Goal: Task Accomplishment & Management: Manage account settings

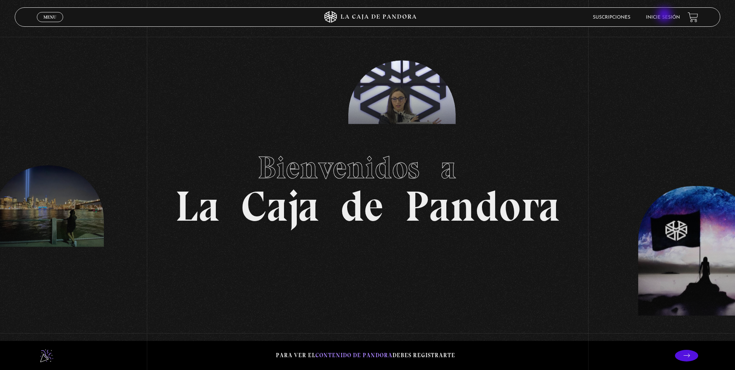
click at [665, 15] on link "Inicie sesión" at bounding box center [663, 17] width 34 height 5
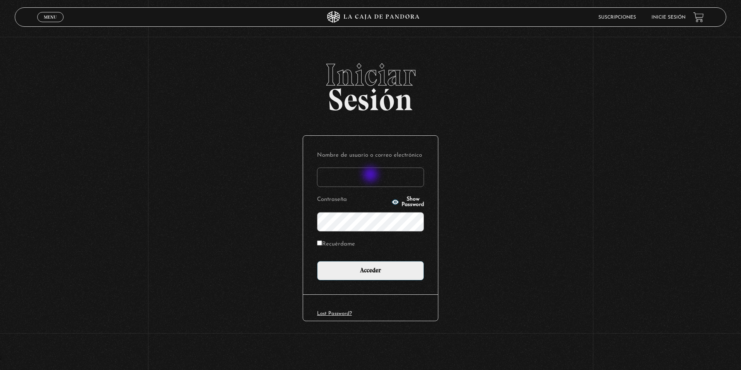
click at [371, 175] on input "Nombre de usuario o correo electrónico" at bounding box center [370, 176] width 107 height 19
type input "raquepicso@gmail.com"
click at [317, 261] on input "Acceder" at bounding box center [370, 270] width 107 height 19
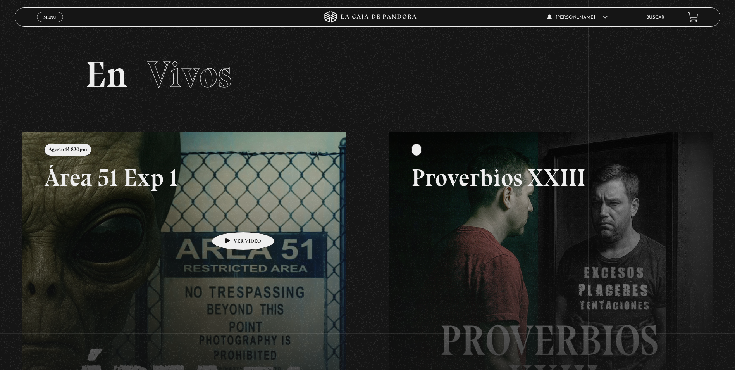
click at [231, 220] on link at bounding box center [389, 317] width 735 height 370
